Goal: Transaction & Acquisition: Purchase product/service

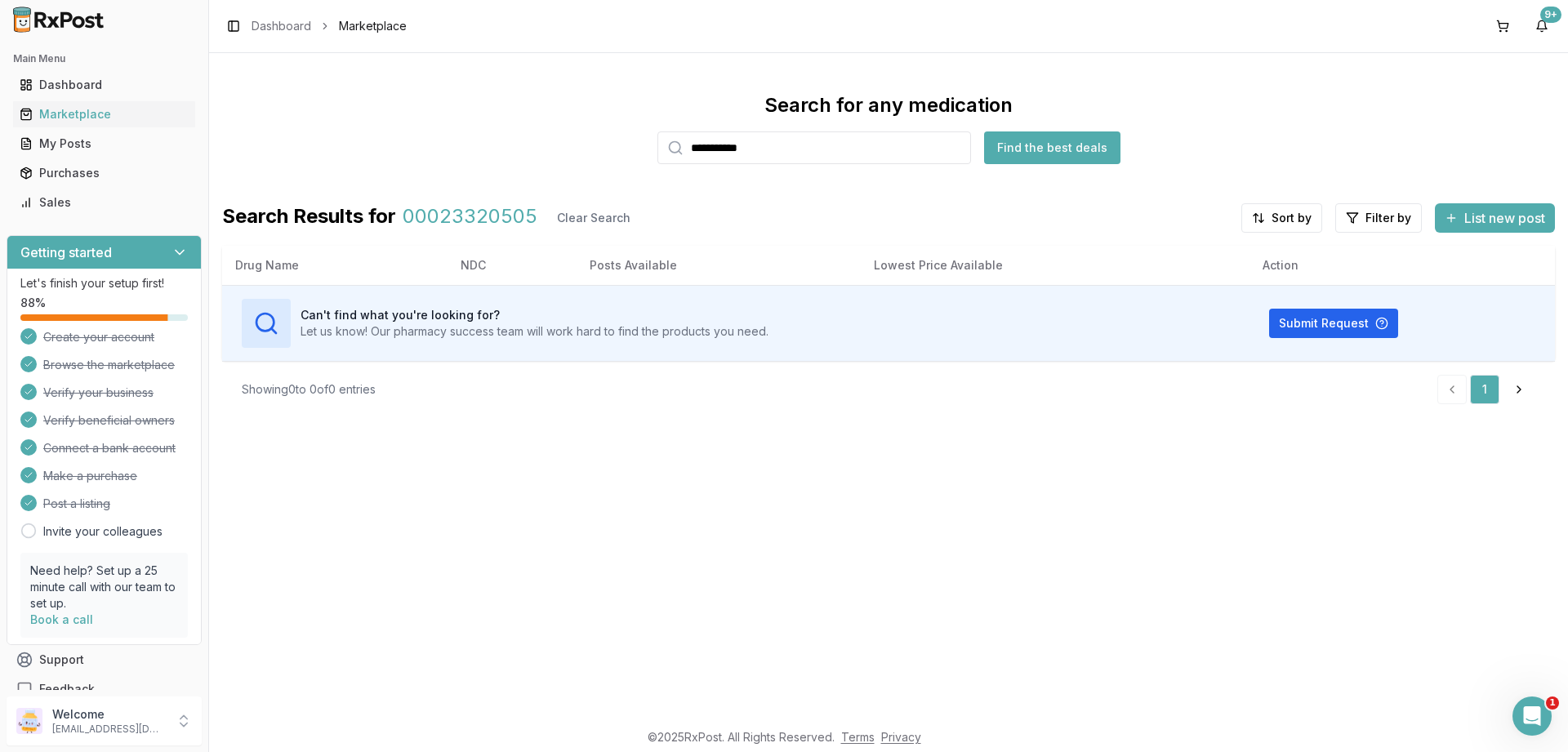
click at [788, 152] on input "**********" at bounding box center [815, 147] width 314 height 33
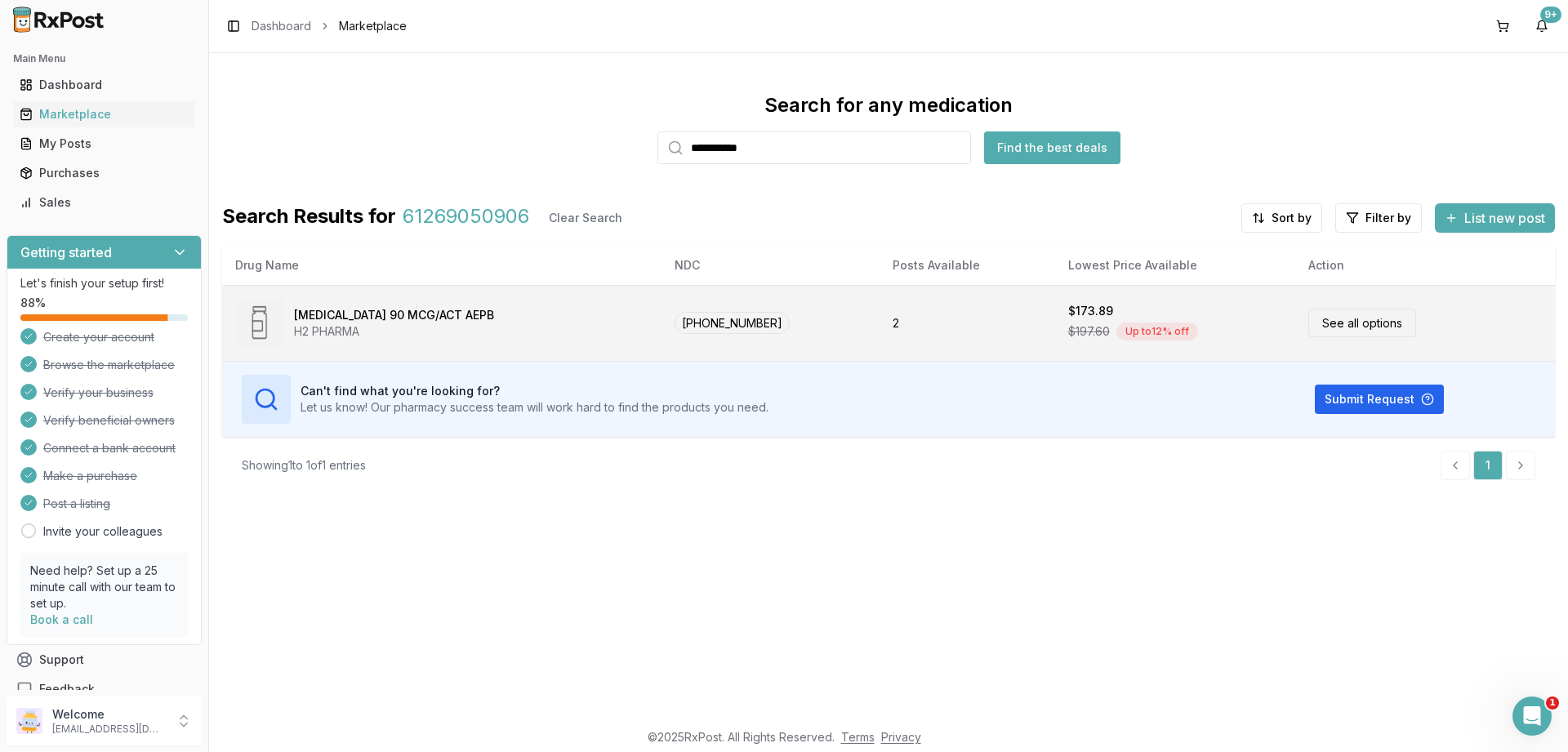
type input "**********"
click at [519, 318] on div "Pulmicort Flexhaler 90 MCG/ACT AEPB H2 PHARMA" at bounding box center [442, 323] width 413 height 49
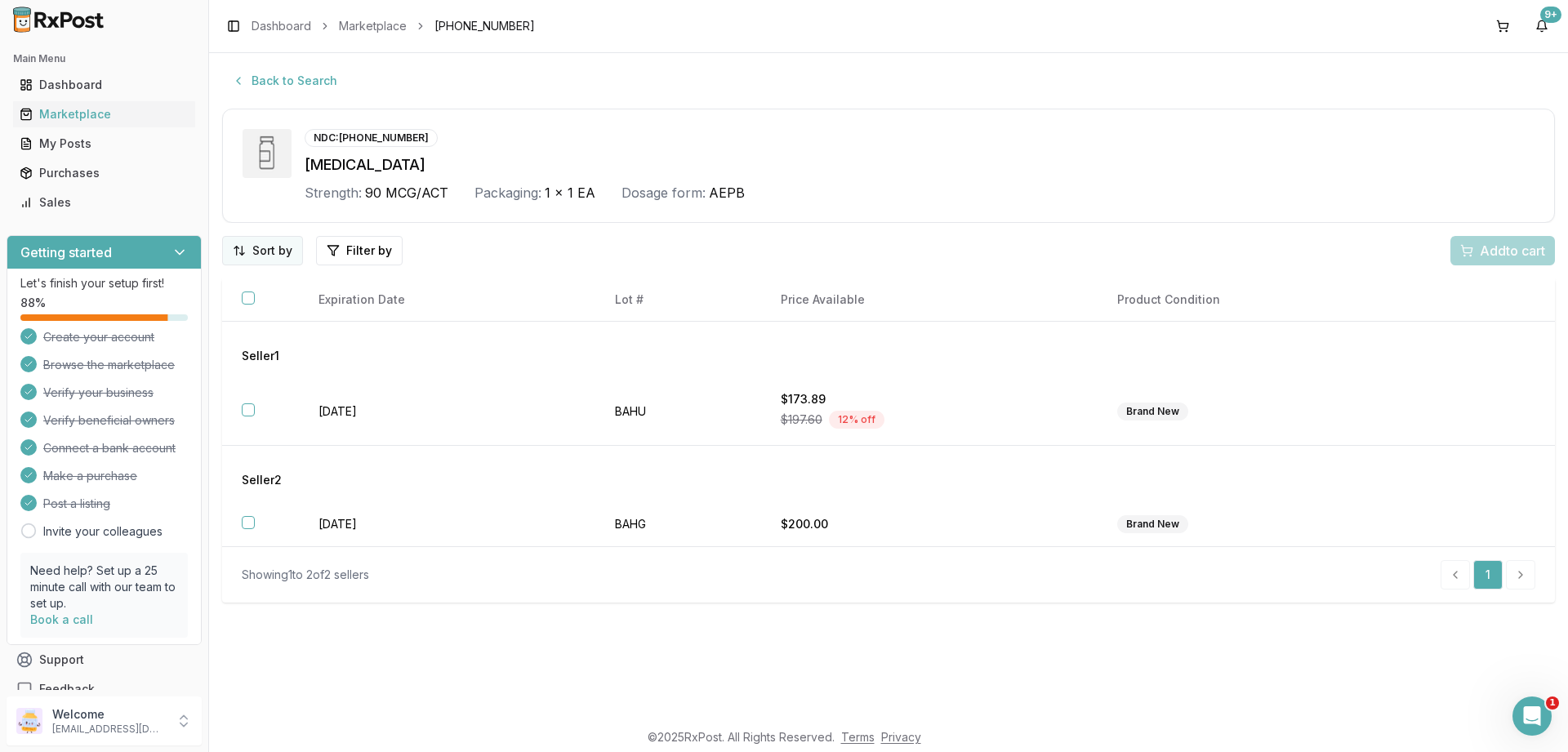
click at [268, 248] on html "Main Menu Dashboard Marketplace My Posts Purchases Sales Getting started Let's …" at bounding box center [784, 376] width 1568 height 752
click at [244, 309] on div "Price (Low to High)" at bounding box center [221, 312] width 155 height 26
click at [247, 301] on button "button" at bounding box center [247, 297] width 13 height 13
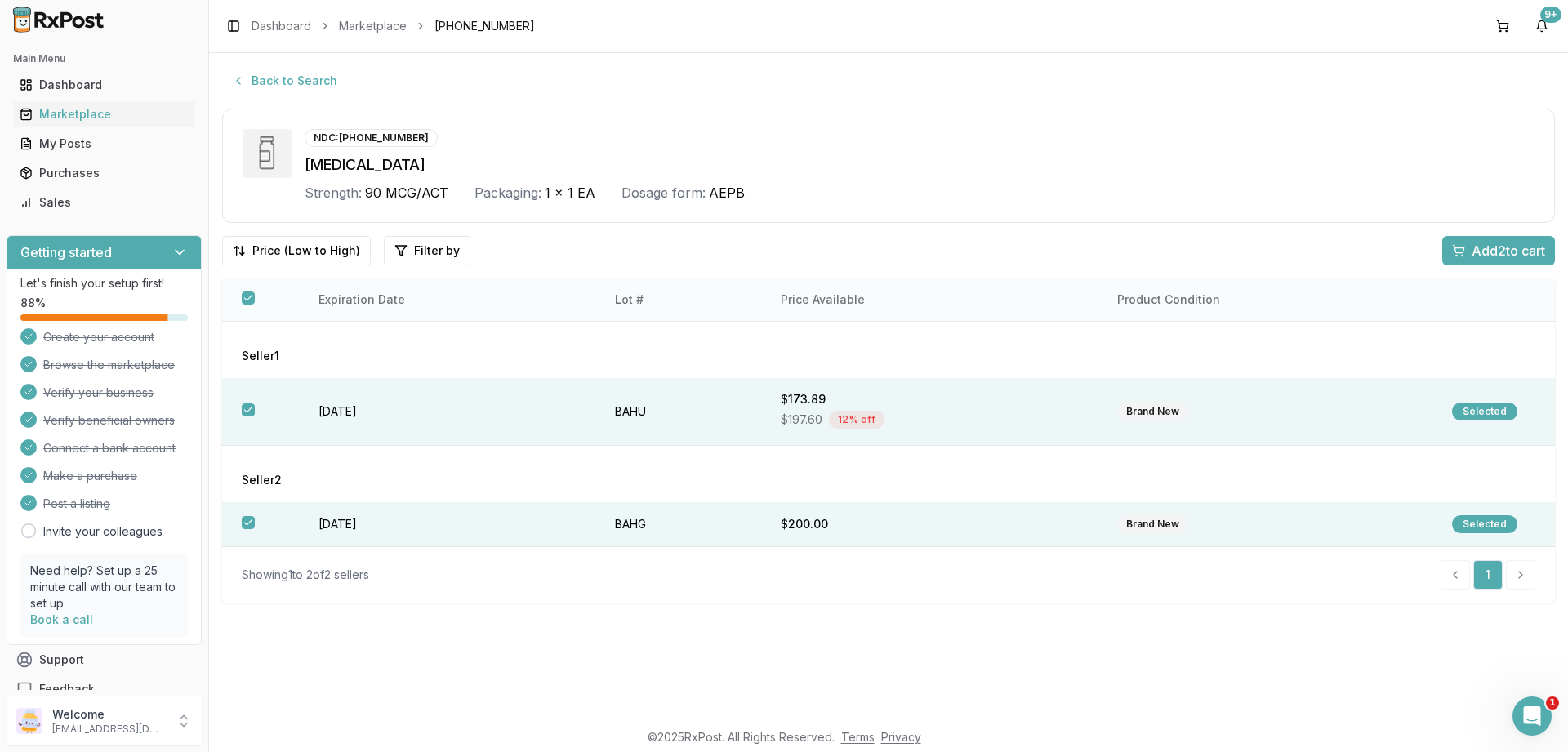
click at [247, 301] on button "button" at bounding box center [247, 297] width 13 height 13
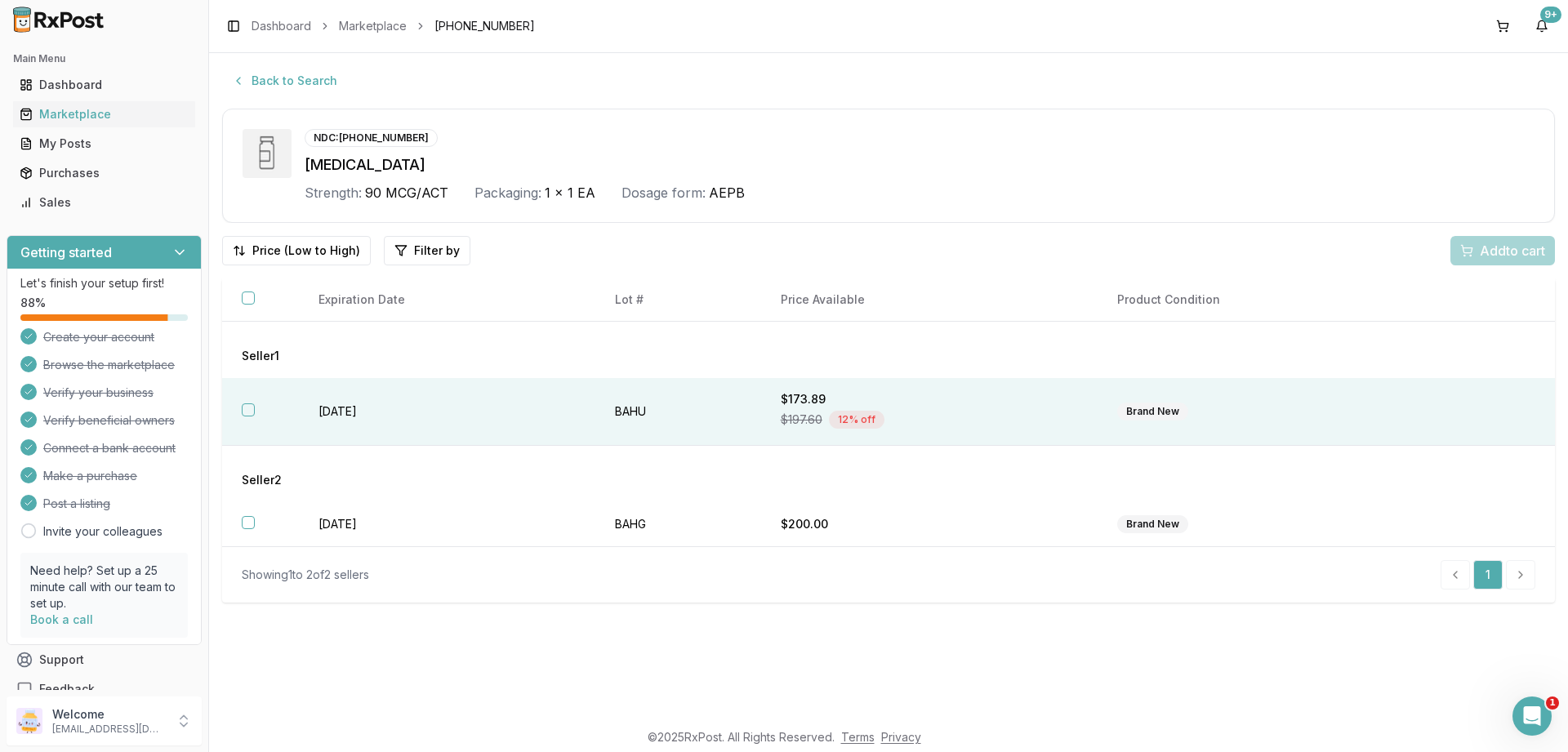
click at [259, 406] on th at bounding box center [260, 412] width 77 height 68
click at [1467, 250] on div "Add 1 to cart" at bounding box center [1499, 251] width 90 height 20
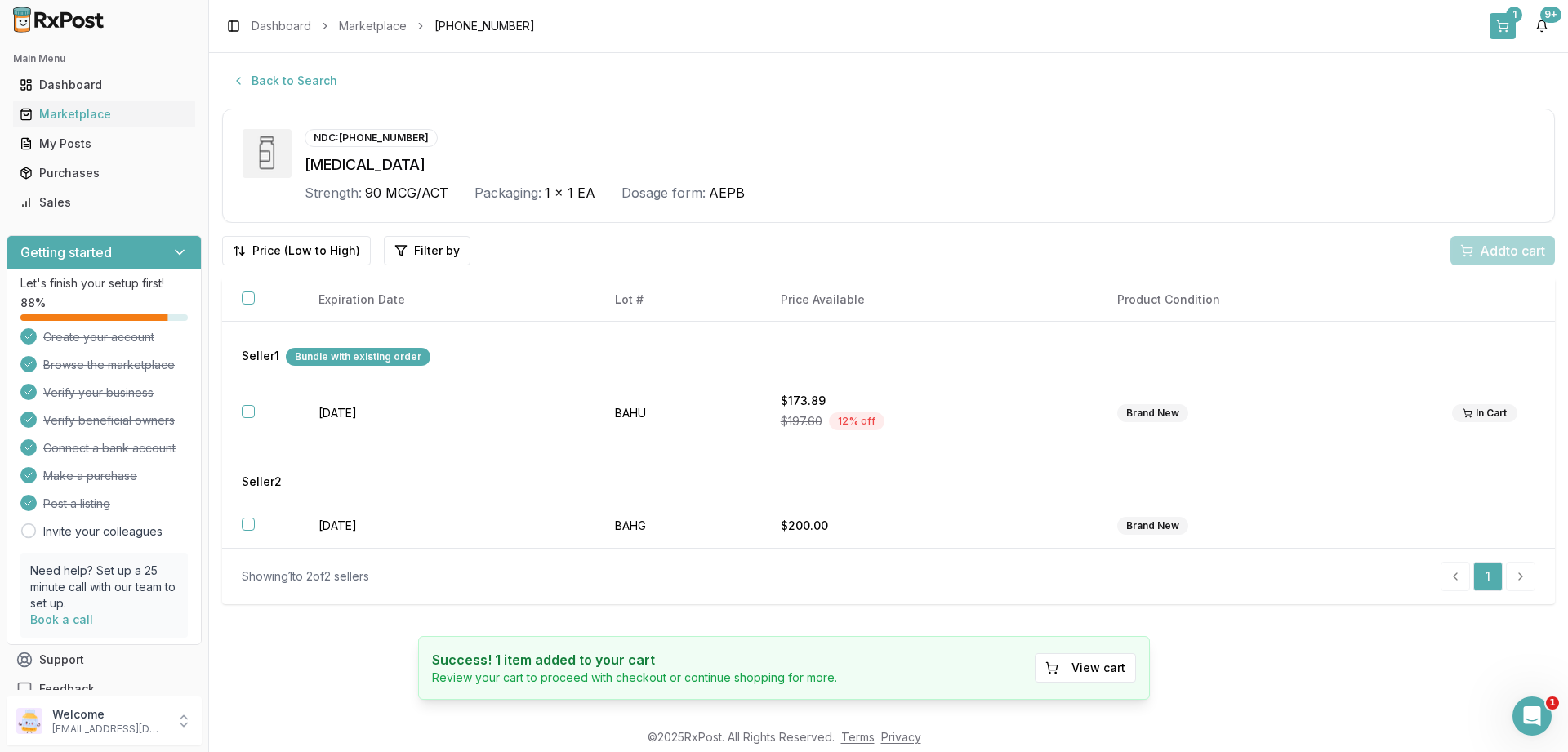
click at [1500, 26] on button "1" at bounding box center [1502, 26] width 26 height 26
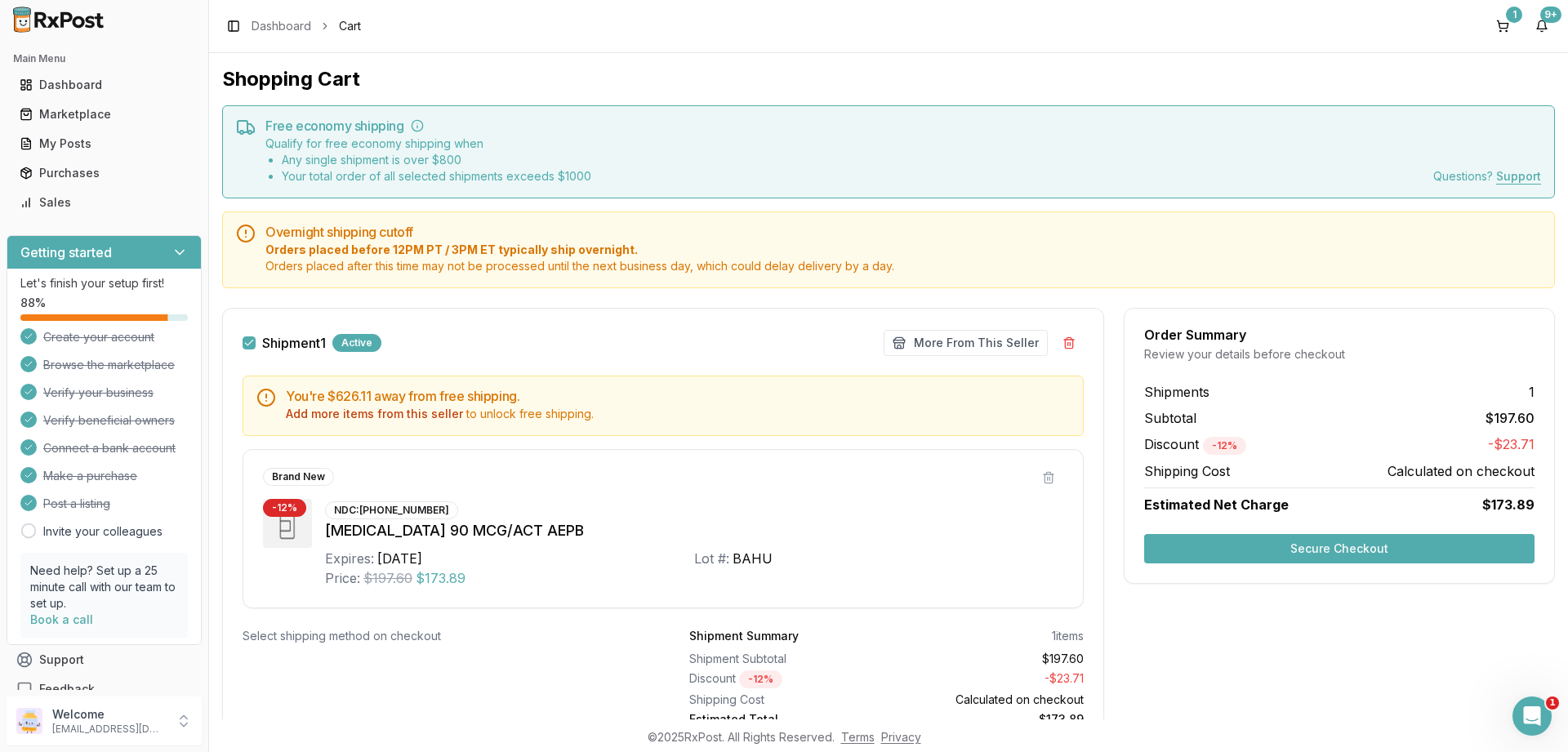
click at [1376, 556] on button "Secure Checkout" at bounding box center [1339, 549] width 391 height 30
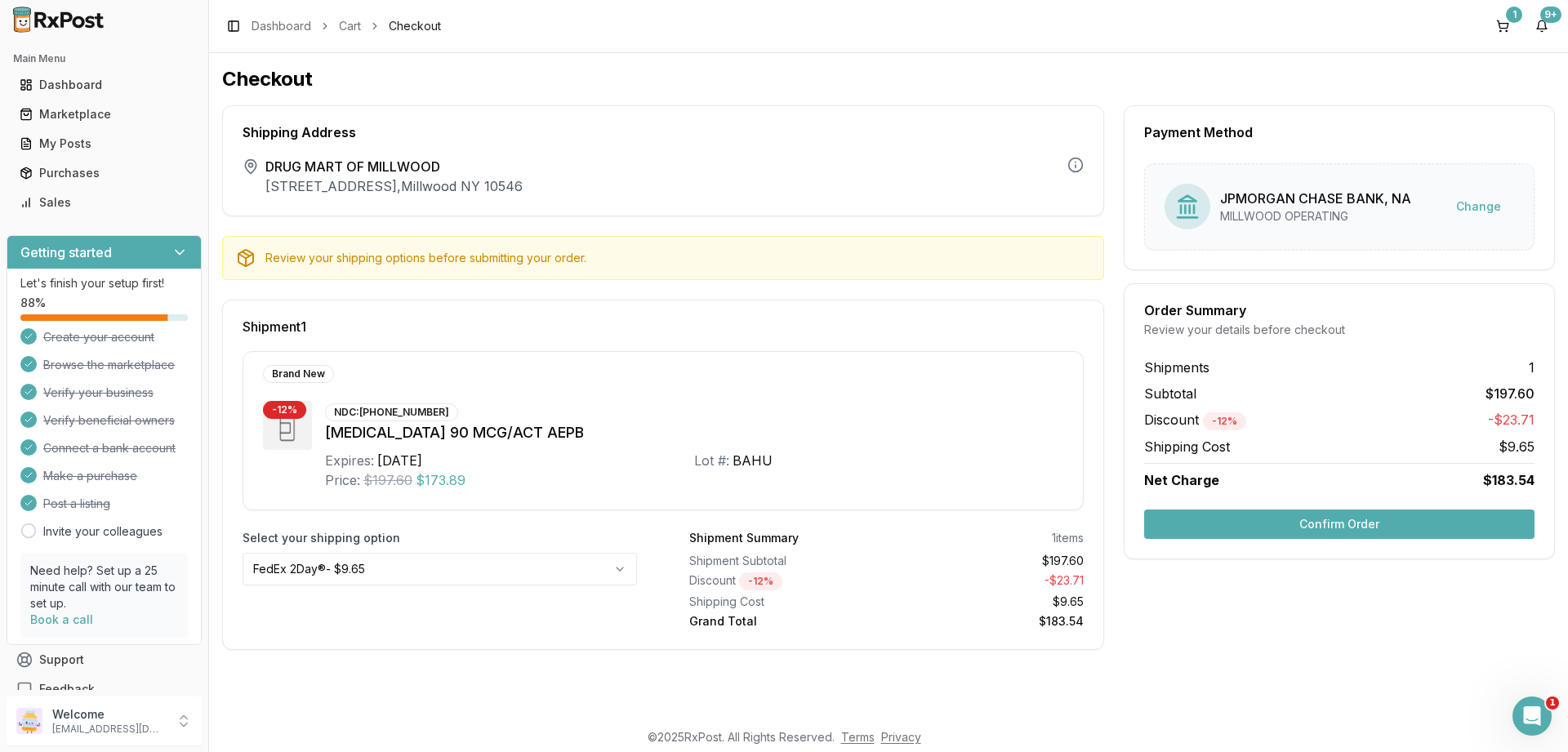
click at [1367, 526] on button "Confirm Order" at bounding box center [1339, 525] width 391 height 30
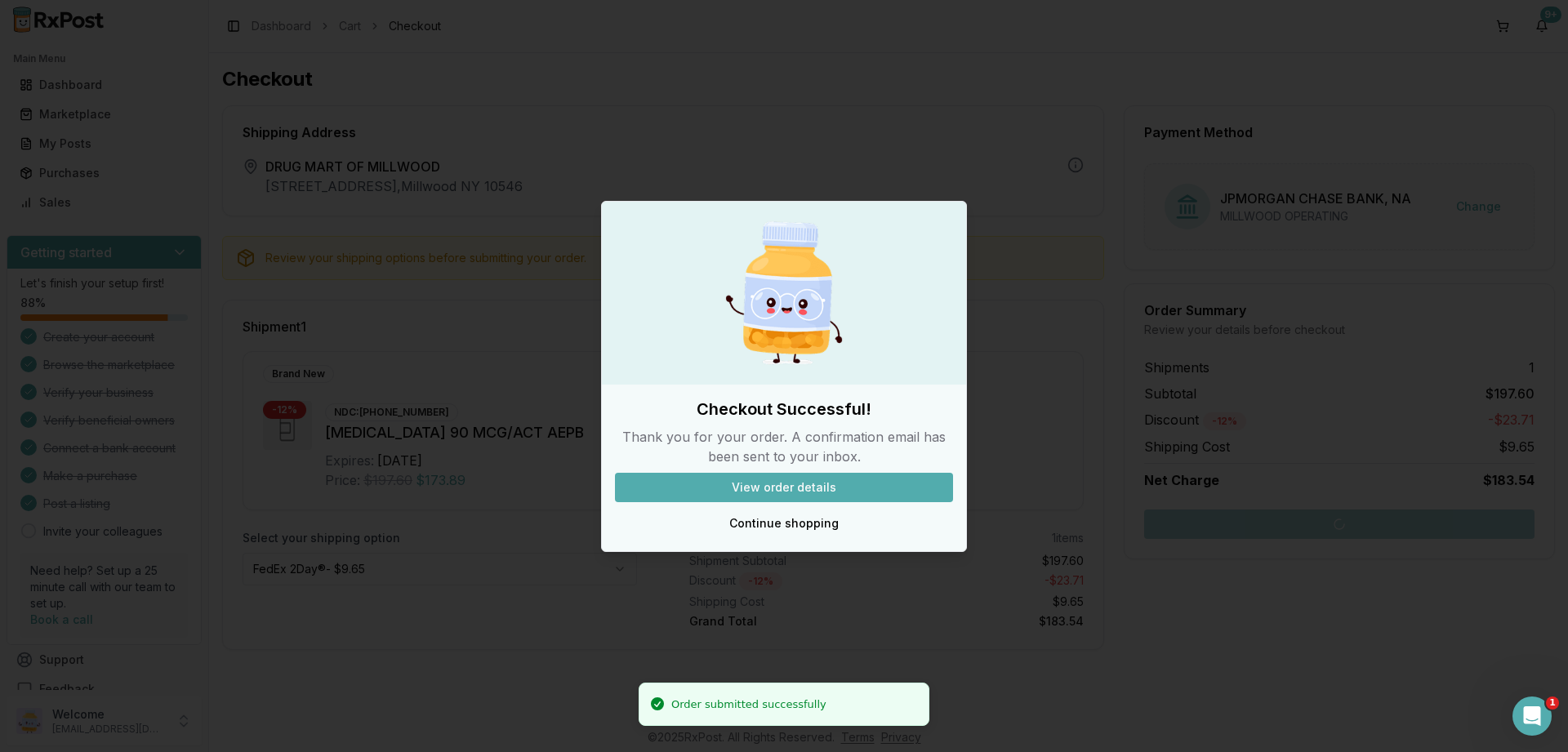
click at [857, 487] on button "View order details" at bounding box center [784, 488] width 338 height 30
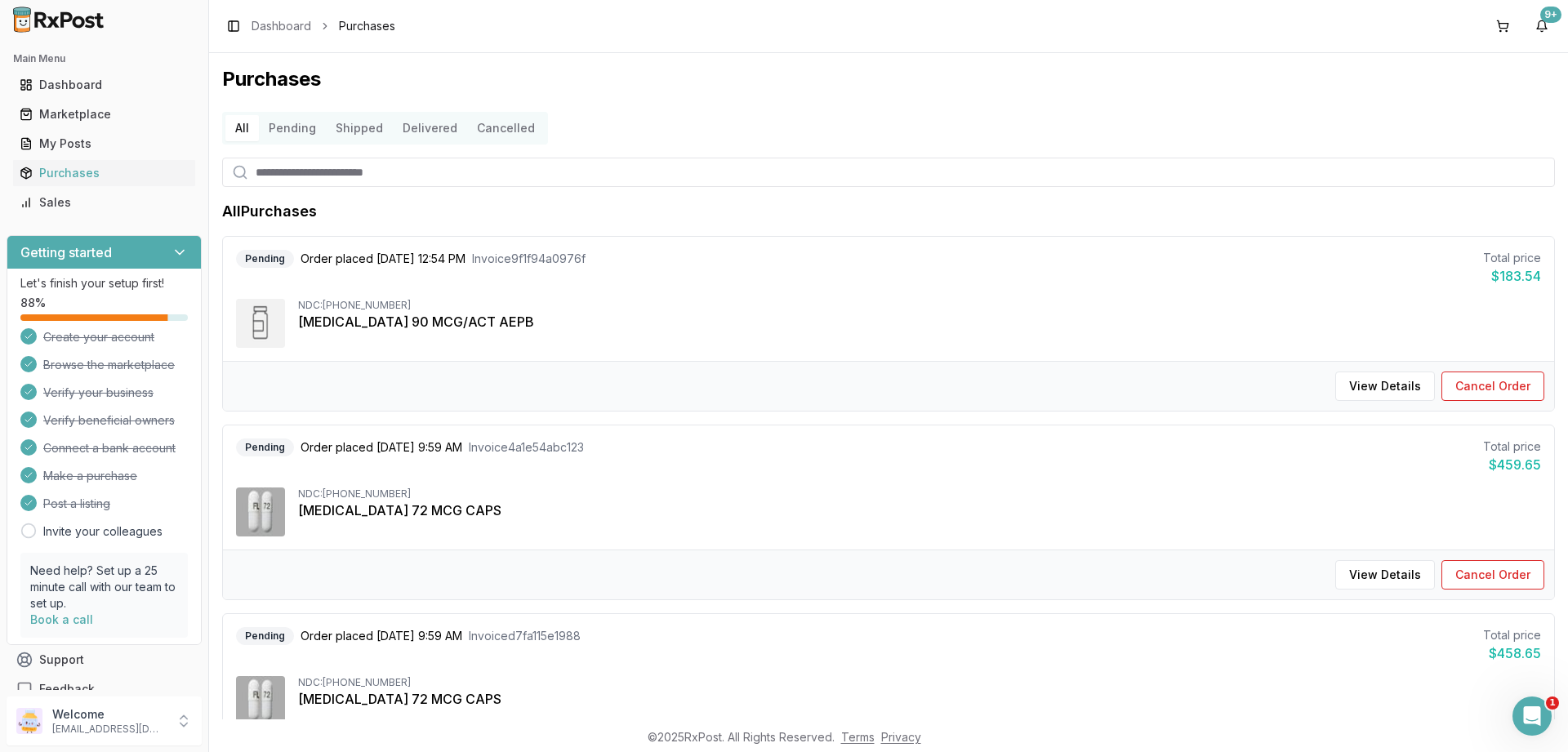
click at [338, 177] on input "search" at bounding box center [889, 173] width 1333 height 30
click at [264, 21] on link "Dashboard" at bounding box center [281, 26] width 60 height 16
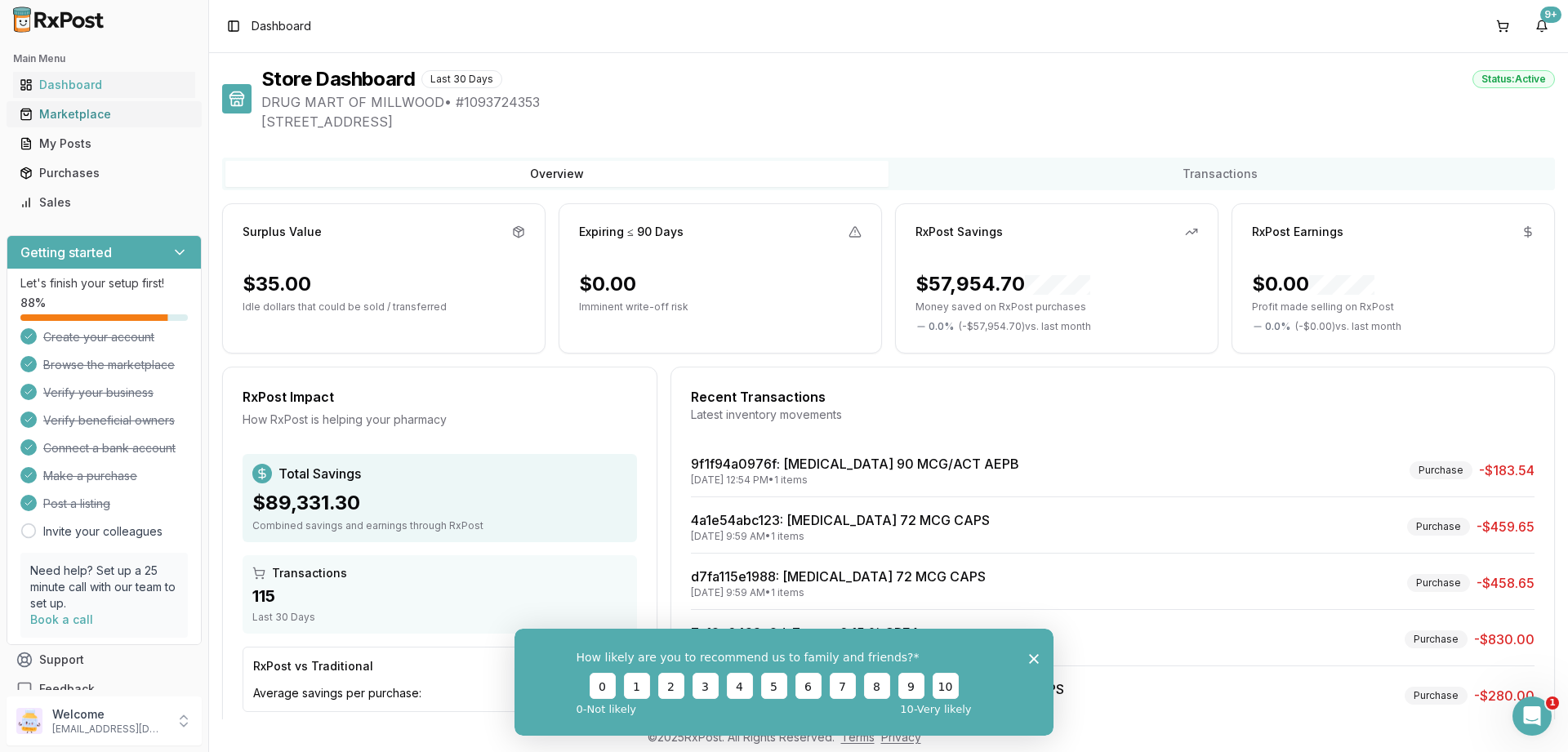
click at [66, 117] on div "Marketplace" at bounding box center [104, 114] width 169 height 16
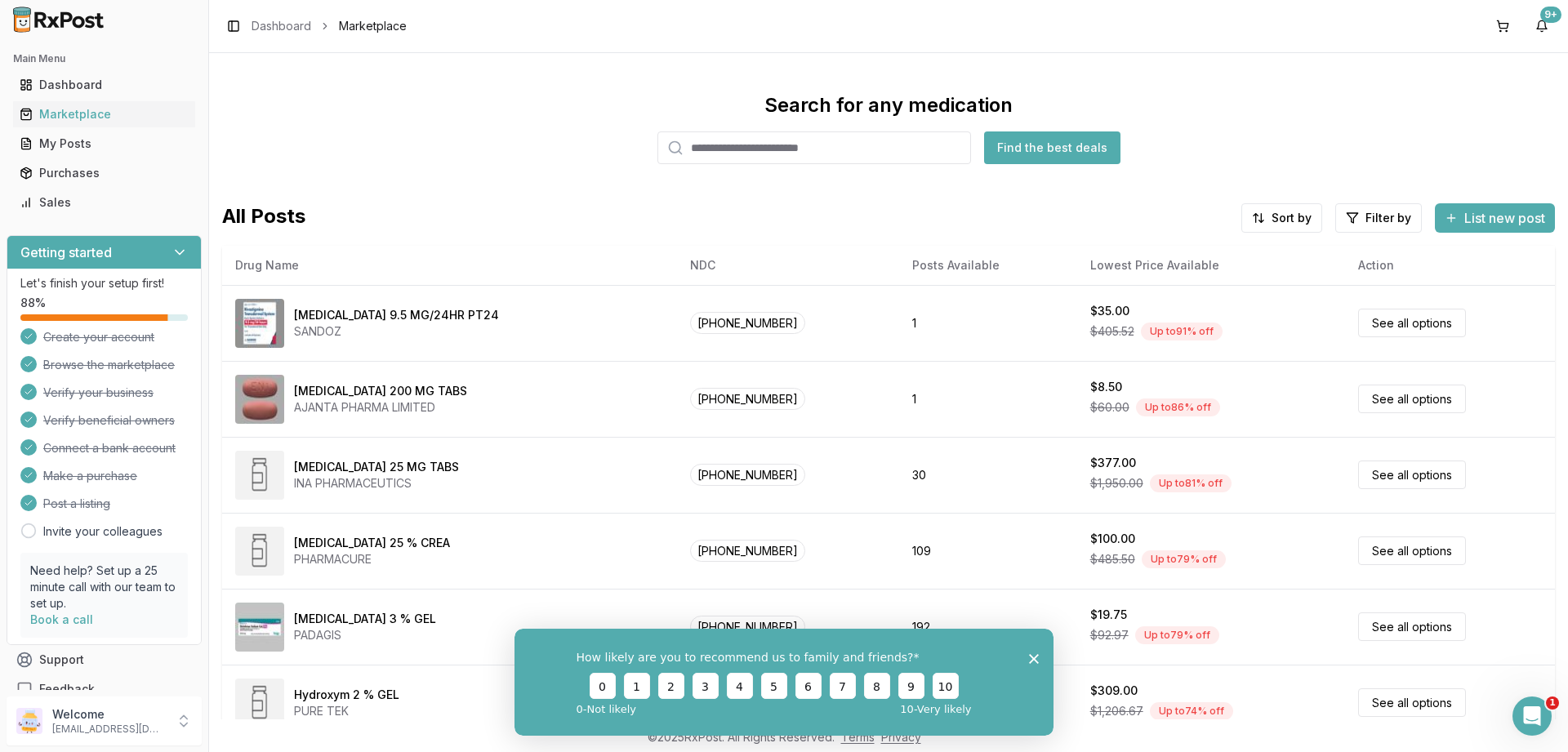
click at [739, 154] on input "search" at bounding box center [815, 147] width 314 height 33
